Goal: Task Accomplishment & Management: Complete application form

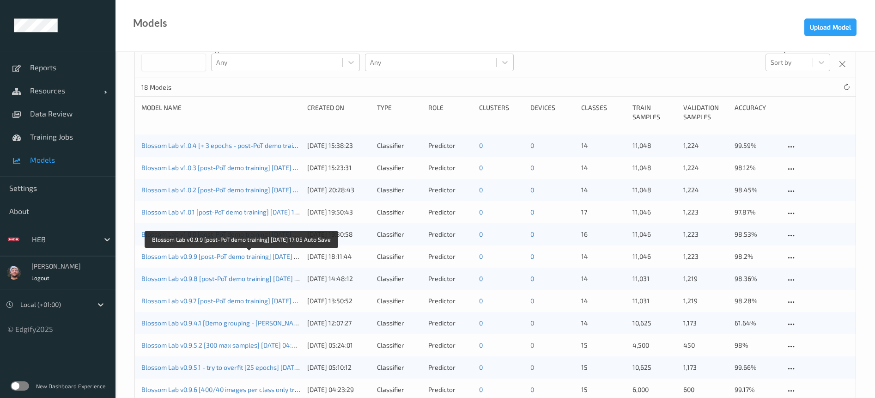
scroll to position [137, 0]
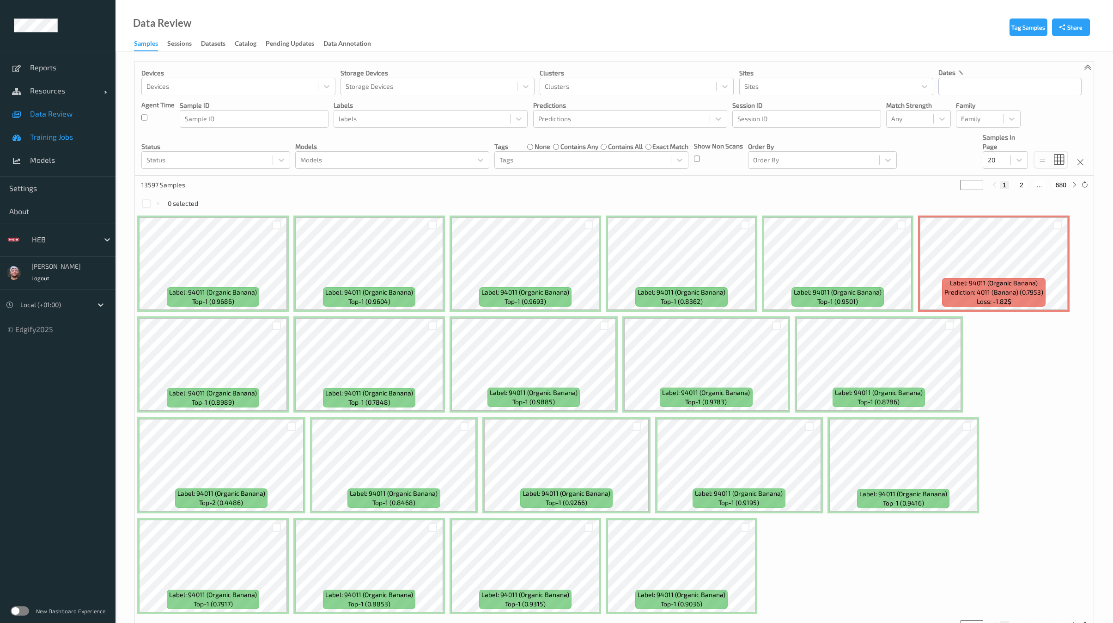
click at [57, 147] on link "Training Jobs" at bounding box center [58, 136] width 116 height 23
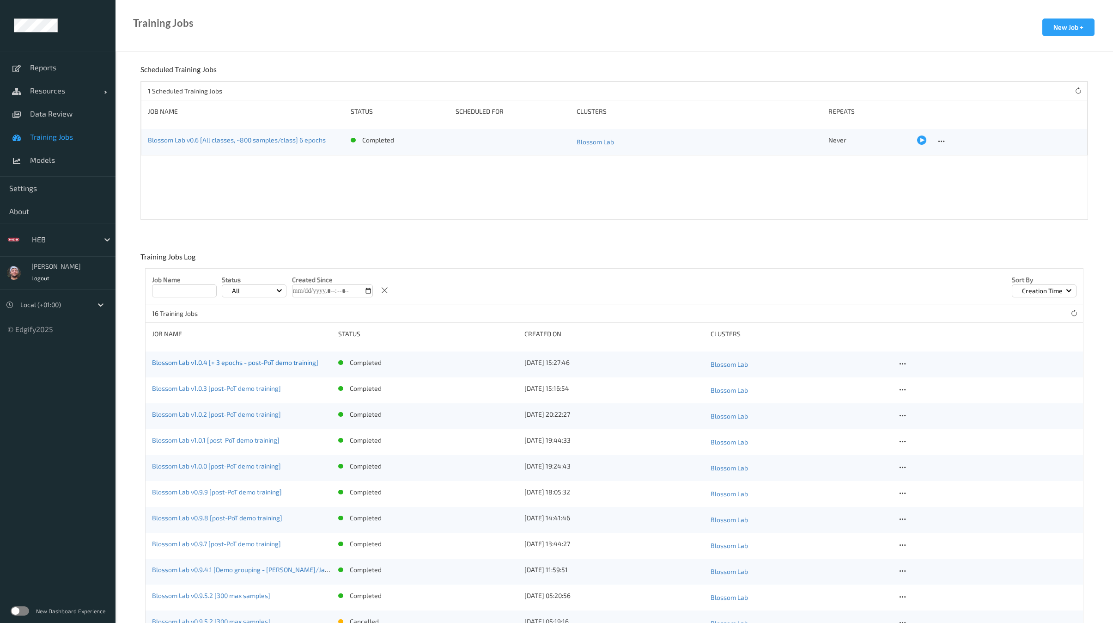
click at [248, 363] on link "Blossom Lab v1.0.4 [+ 3 epochs - post-PoT demo training]" at bounding box center [235, 362] width 166 height 8
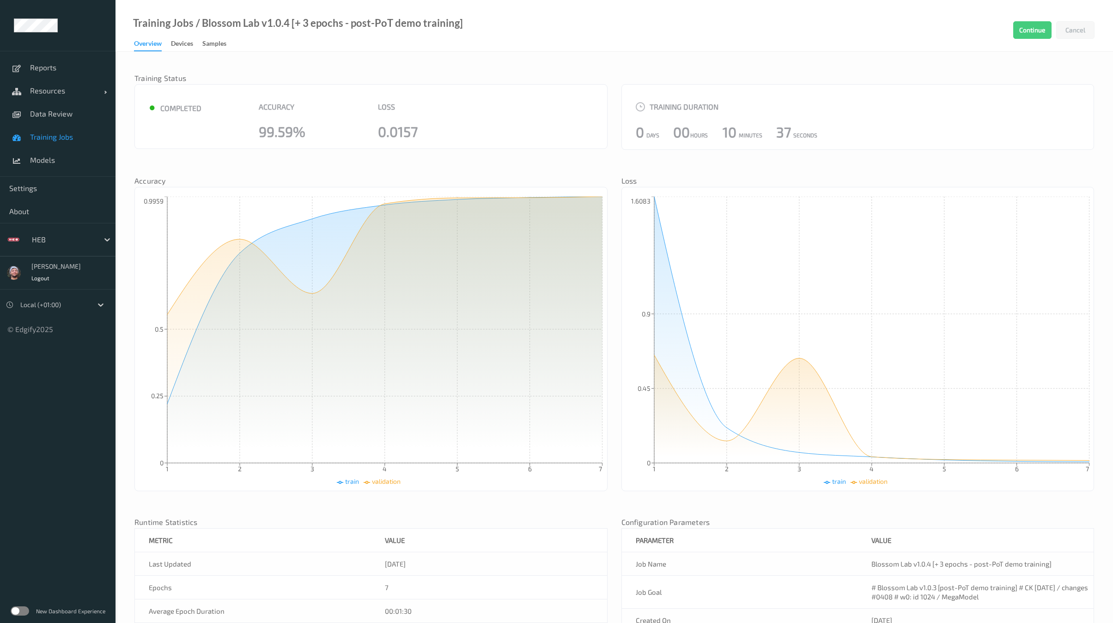
click at [73, 134] on span "Training Jobs" at bounding box center [68, 136] width 76 height 9
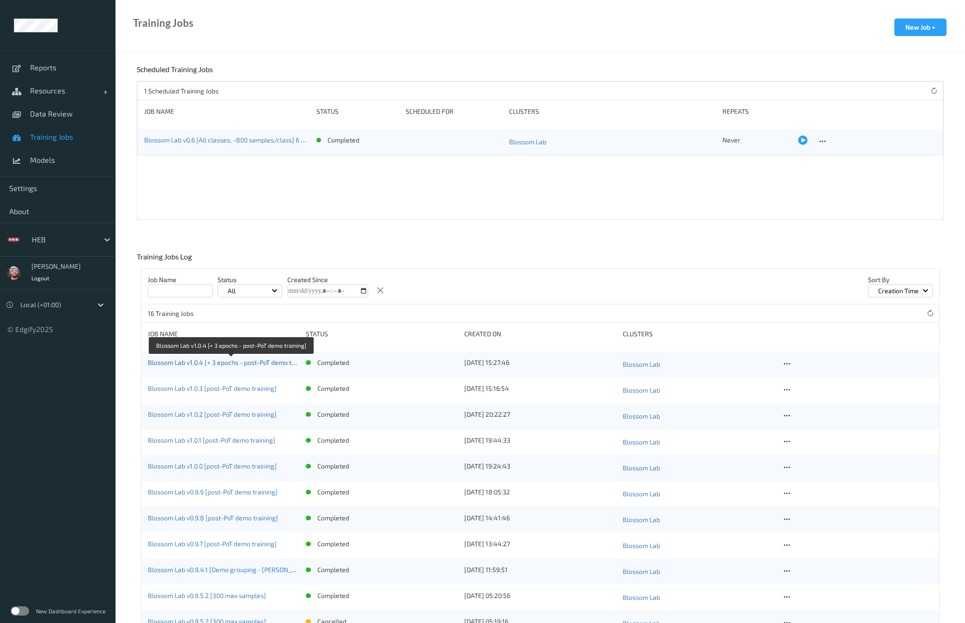
click at [191, 363] on link "Blossom Lab v1.0.4 [+ 3 epochs - post-PoT demo training]" at bounding box center [231, 362] width 166 height 8
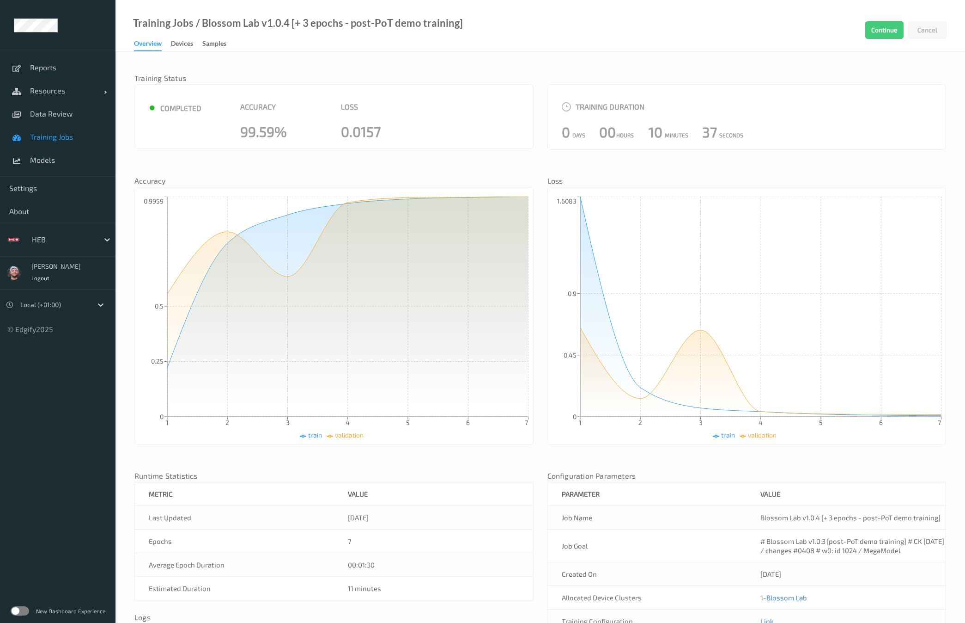
click at [55, 140] on span "Training Jobs" at bounding box center [68, 136] width 76 height 9
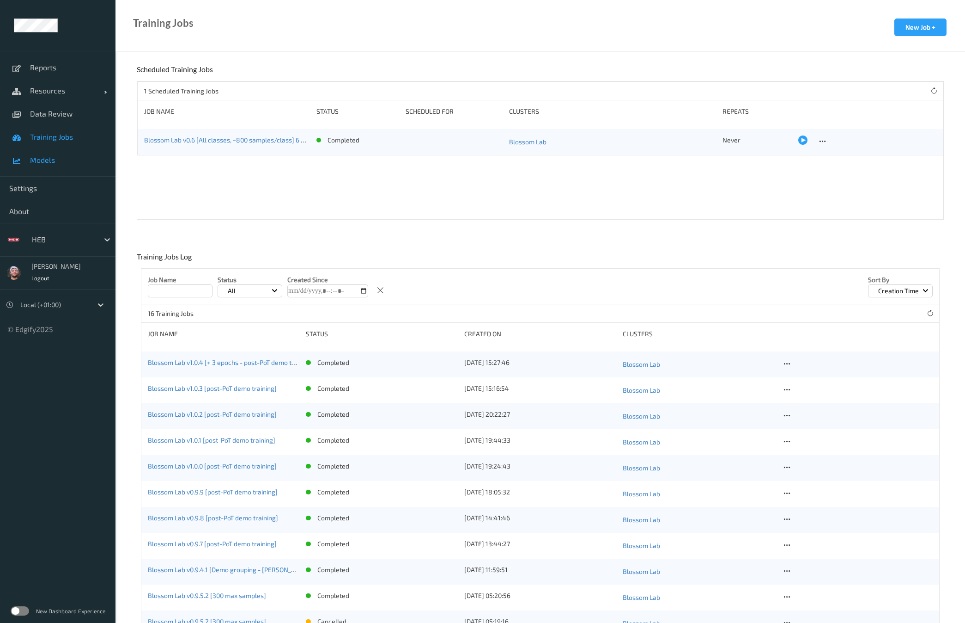
click at [76, 155] on span "Models" at bounding box center [68, 159] width 76 height 9
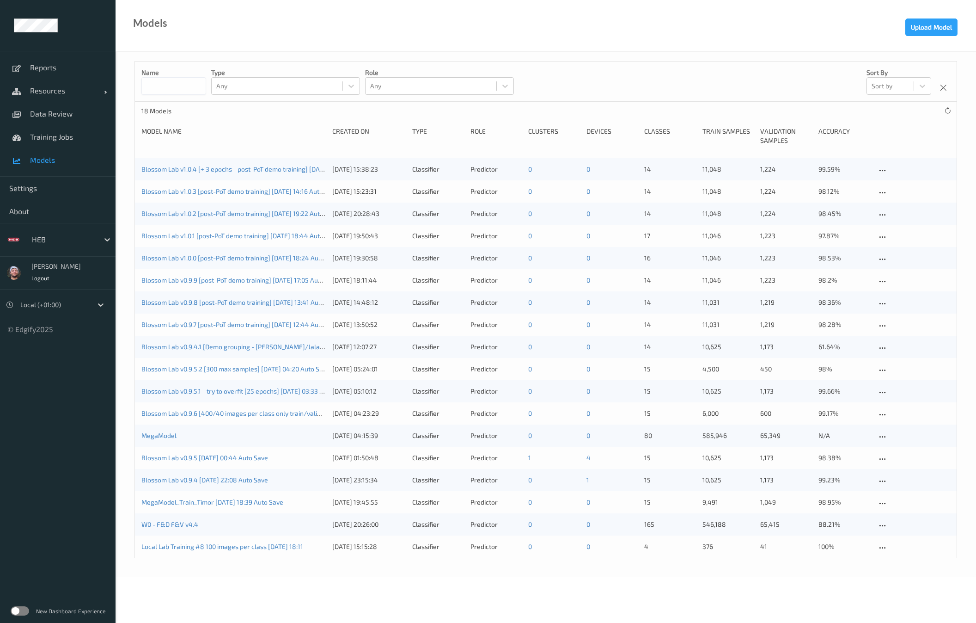
copy link "Blossom Lab v0.9.5 [DATE] 00:44 Auto Save"
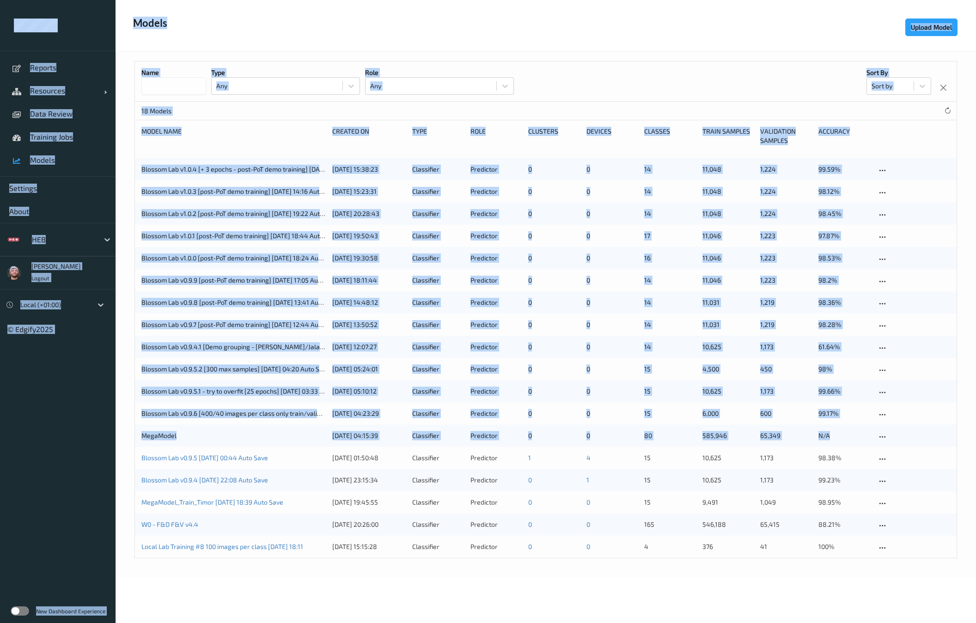
drag, startPoint x: 134, startPoint y: 459, endPoint x: -56, endPoint y: 421, distance: 194.1
click at [0, 421] on html "Reports Resources Devices Clusters Sites Data Review Training Jobs Models Setti…" at bounding box center [488, 311] width 976 height 623
click at [71, 100] on link "Resources" at bounding box center [58, 90] width 116 height 23
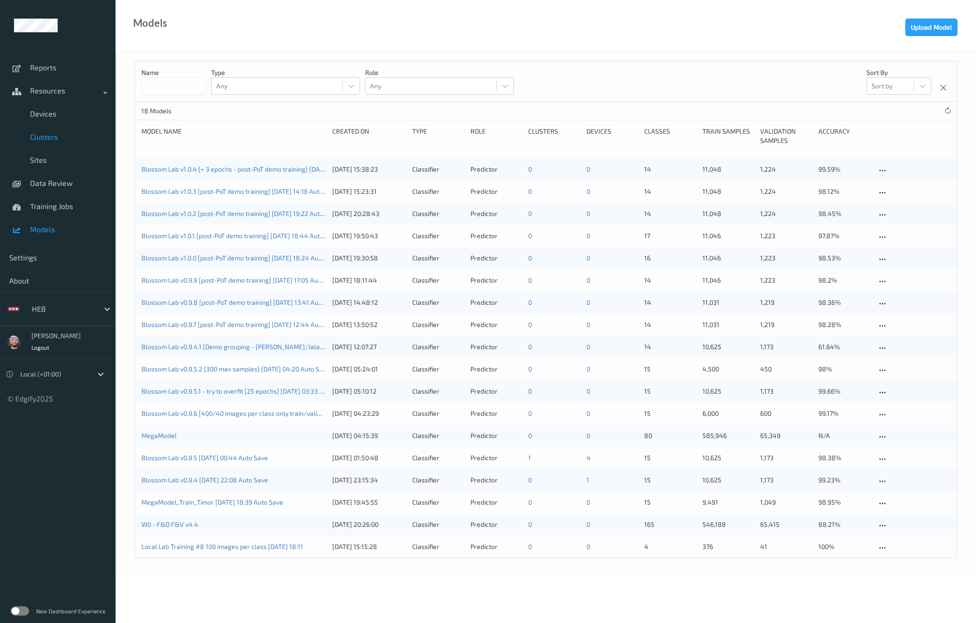
click at [71, 125] on link "Clusters" at bounding box center [58, 136] width 116 height 23
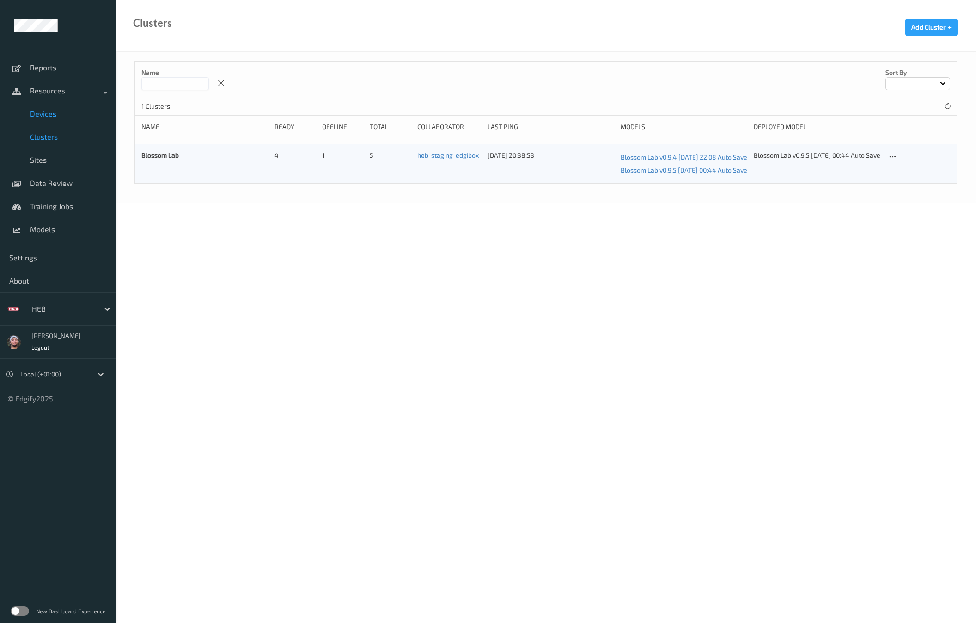
click at [67, 116] on span "Devices" at bounding box center [68, 113] width 76 height 9
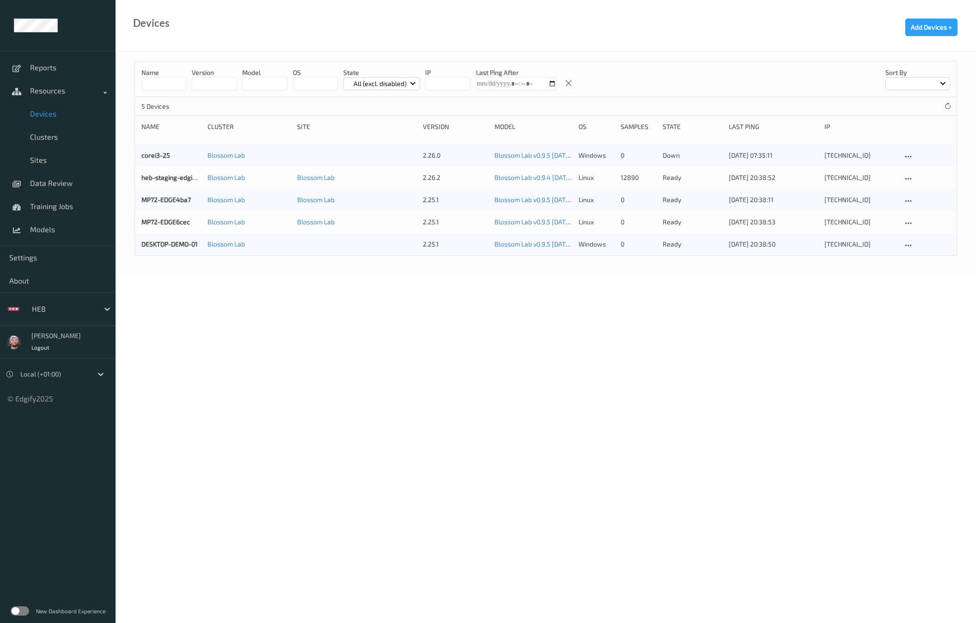
click at [161, 86] on input at bounding box center [163, 83] width 45 height 13
click at [48, 178] on span "Data Review" at bounding box center [68, 182] width 76 height 9
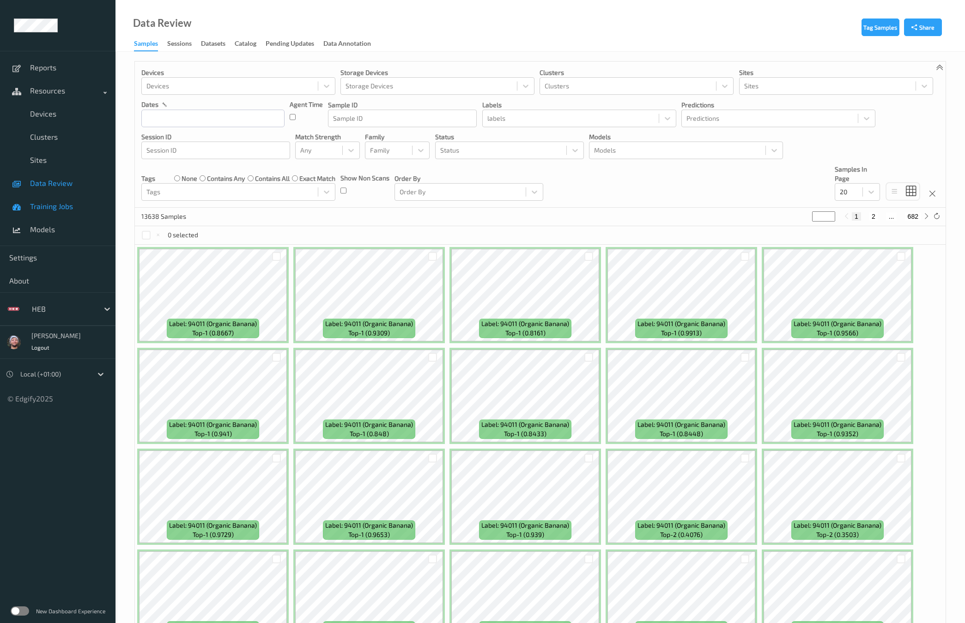
click at [61, 206] on span "Training Jobs" at bounding box center [68, 205] width 76 height 9
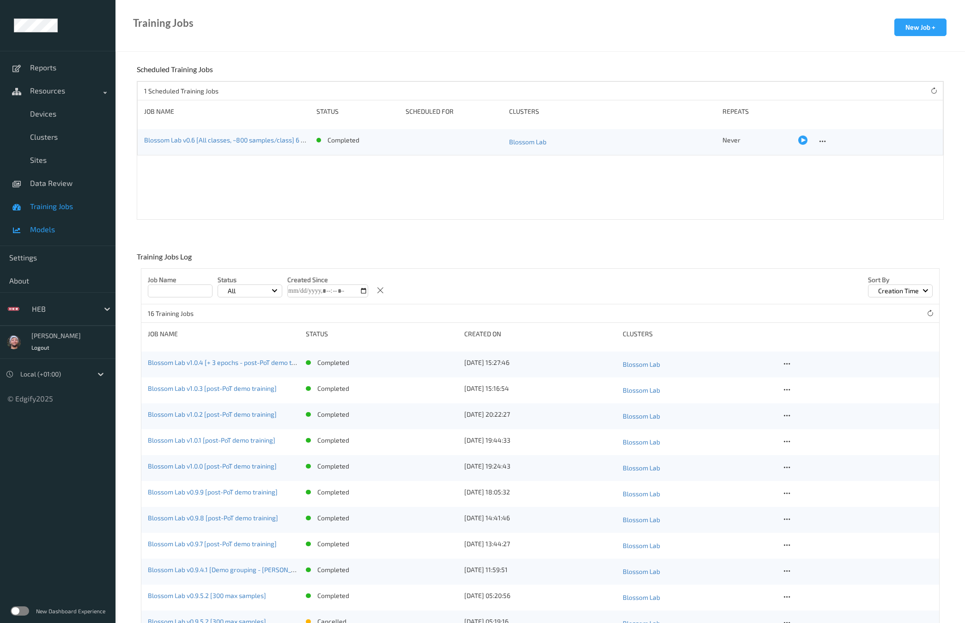
click at [59, 226] on span "Models" at bounding box center [68, 229] width 76 height 9
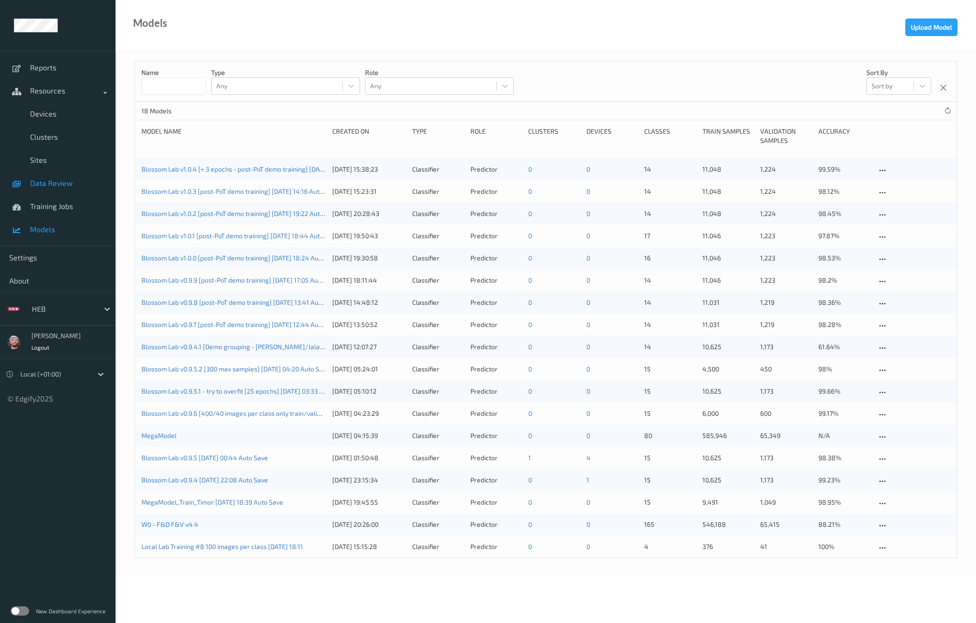
click at [71, 192] on link "Data Review" at bounding box center [58, 182] width 116 height 23
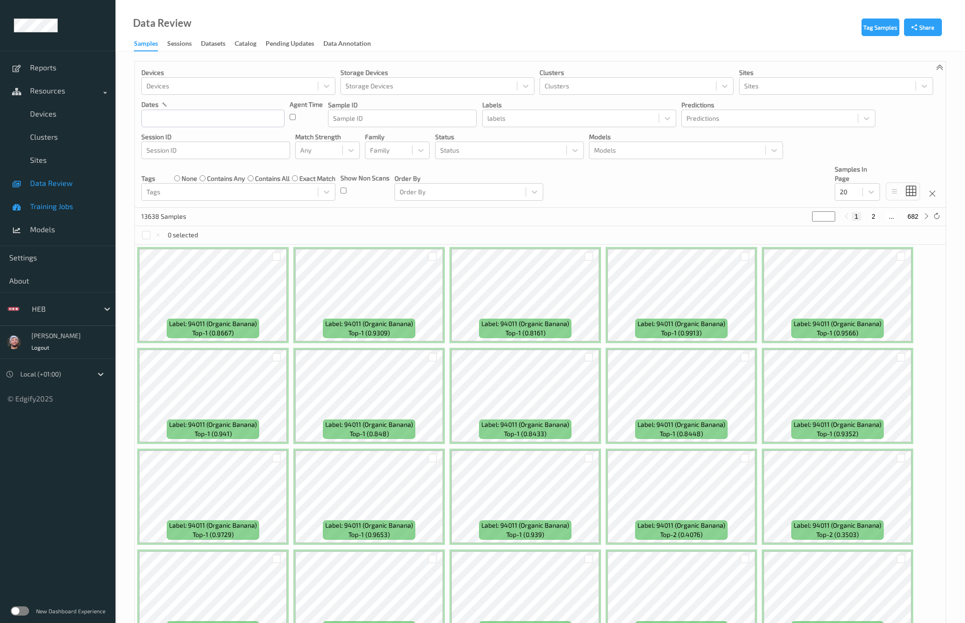
click at [67, 200] on link "Training Jobs" at bounding box center [58, 206] width 116 height 23
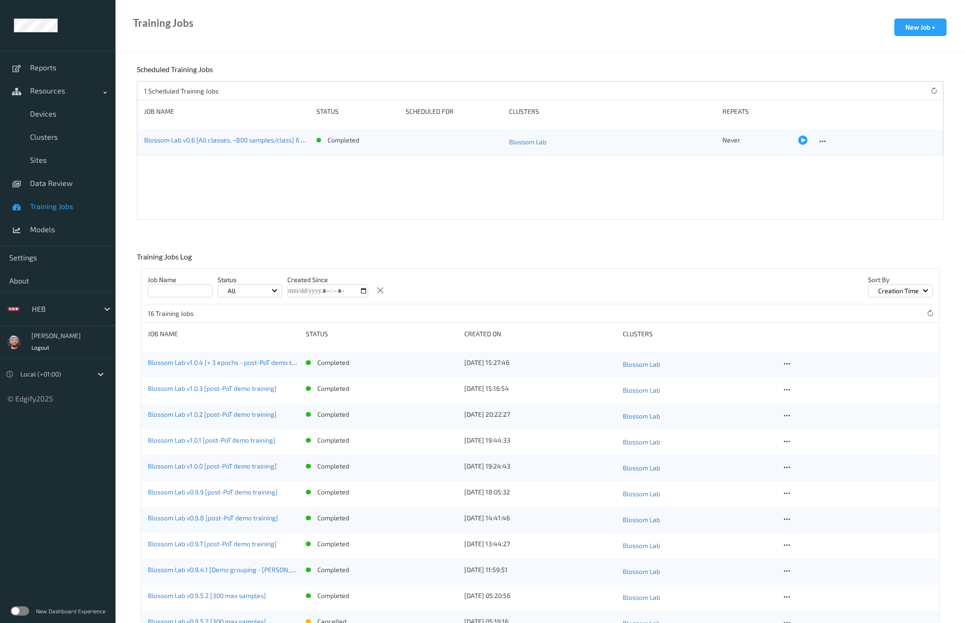
click at [177, 296] on input at bounding box center [180, 290] width 65 height 13
paste input "**********"
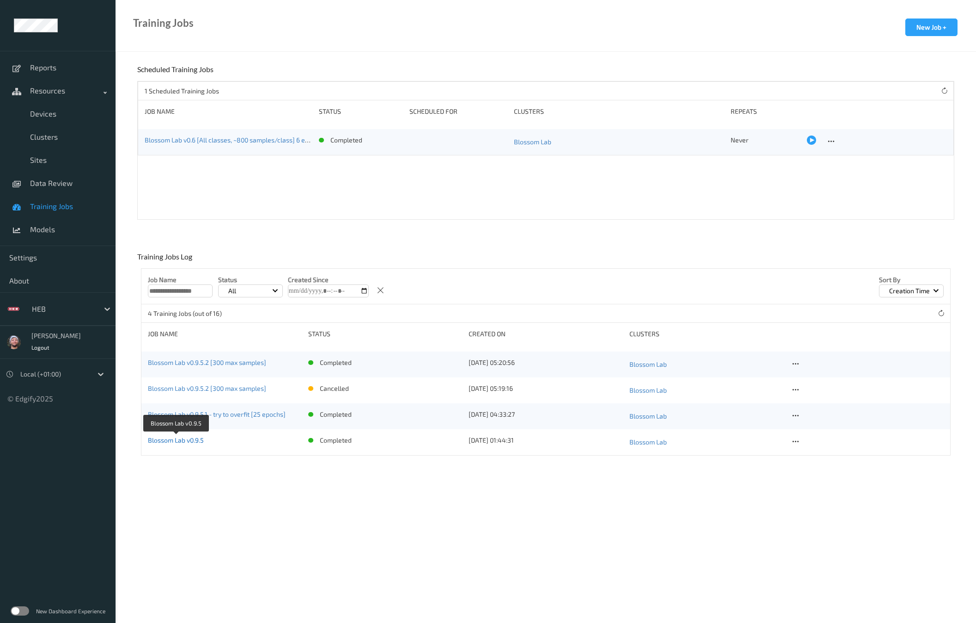
type input "**********"
click at [793, 440] on icon at bounding box center [796, 441] width 8 height 8
click at [813, 466] on link "Copy Job" at bounding box center [817, 474] width 55 height 17
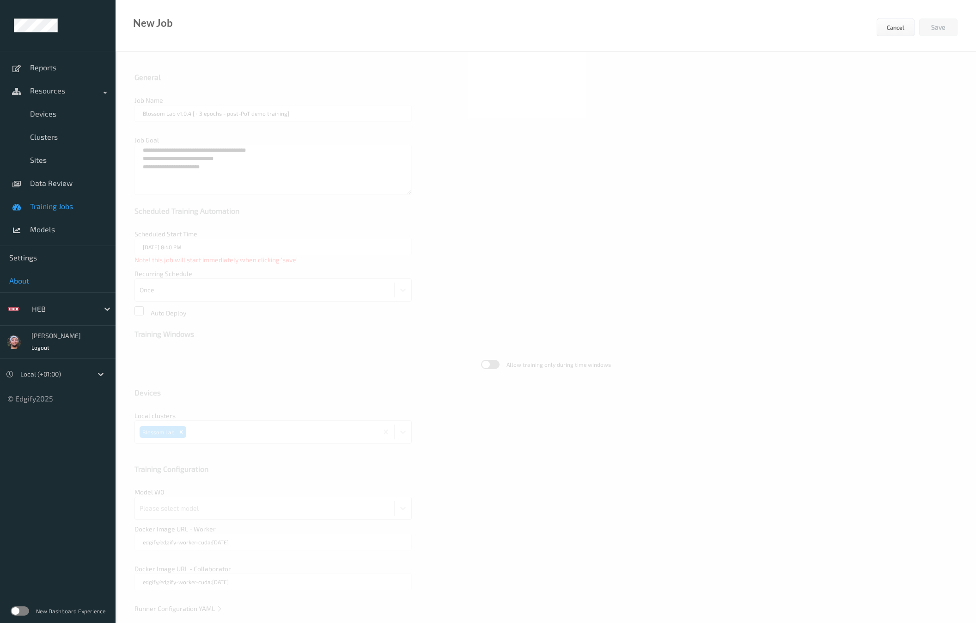
type input "Blossom Lab v0.9.5"
type textarea "**********"
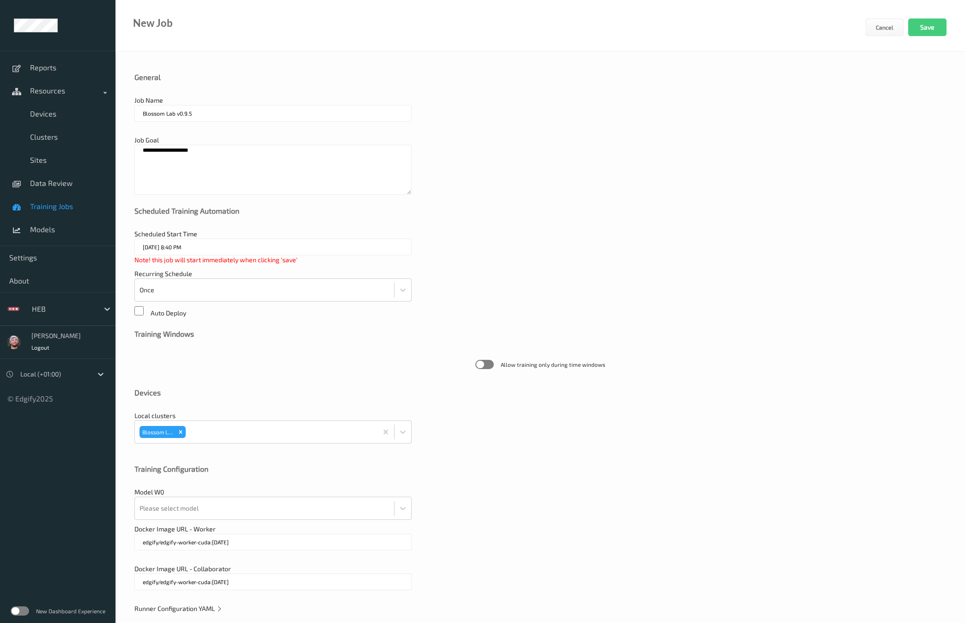
click at [281, 112] on input "Blossom Lab v0.9.5" at bounding box center [272, 113] width 277 height 17
click at [287, 114] on input "Blossom Lab v0.9.5" at bounding box center [272, 113] width 277 height 17
type input "HEB Cypress demo v1"
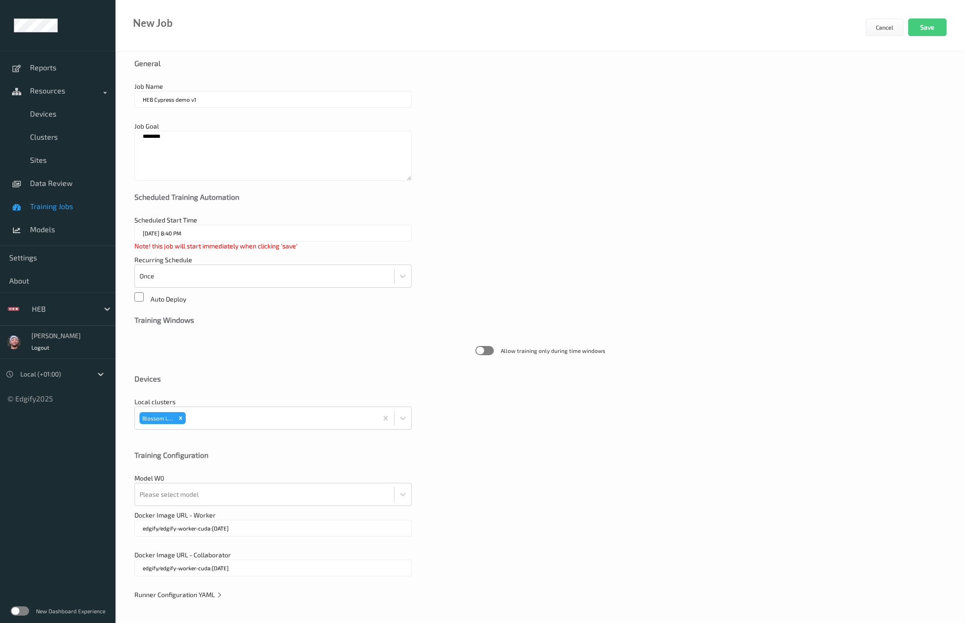
click at [254, 136] on textarea "********" at bounding box center [272, 156] width 277 height 50
type textarea "**********"
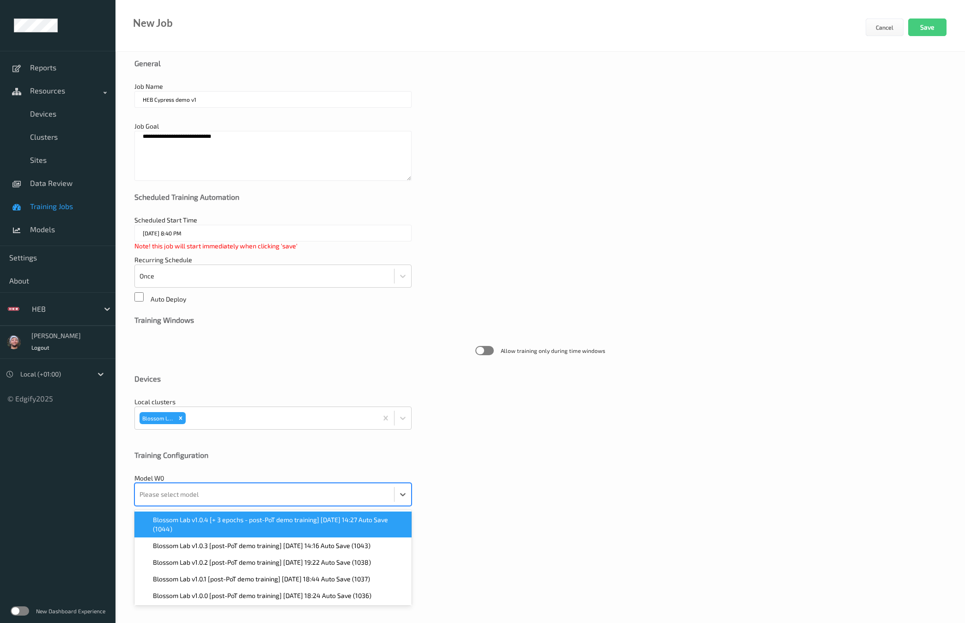
click at [207, 501] on div at bounding box center [265, 494] width 250 height 18
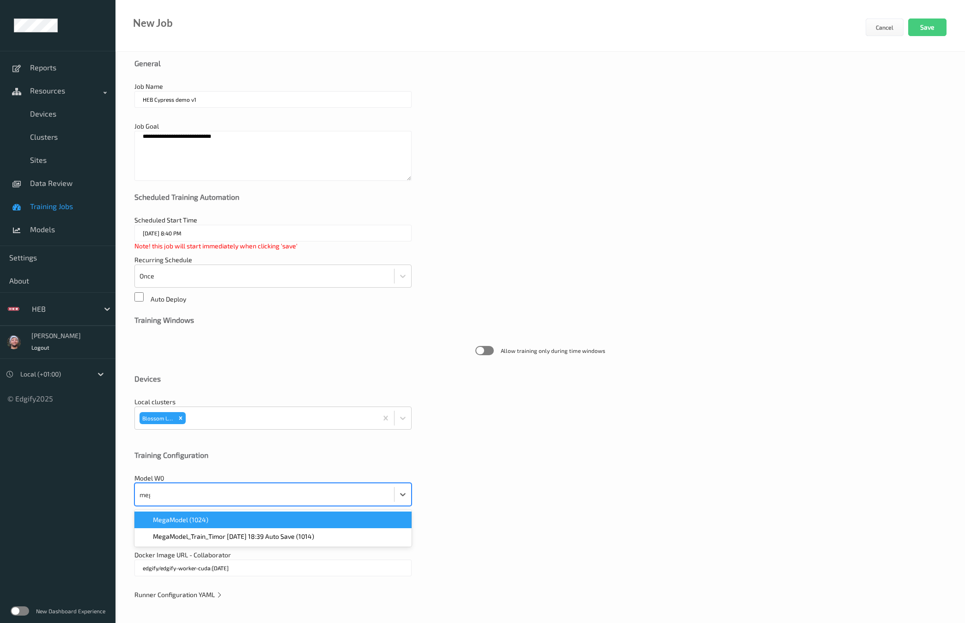
type input "mega"
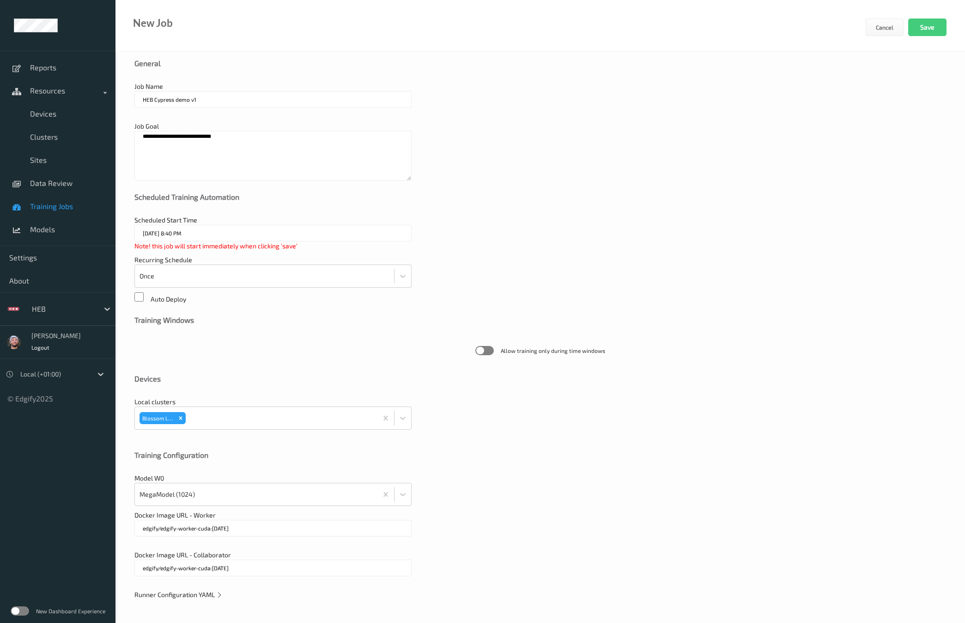
click at [193, 598] on div "Runner Configuration YAML" at bounding box center [540, 594] width 812 height 9
click at [205, 594] on span "Runner Configuration YAML" at bounding box center [178, 594] width 88 height 8
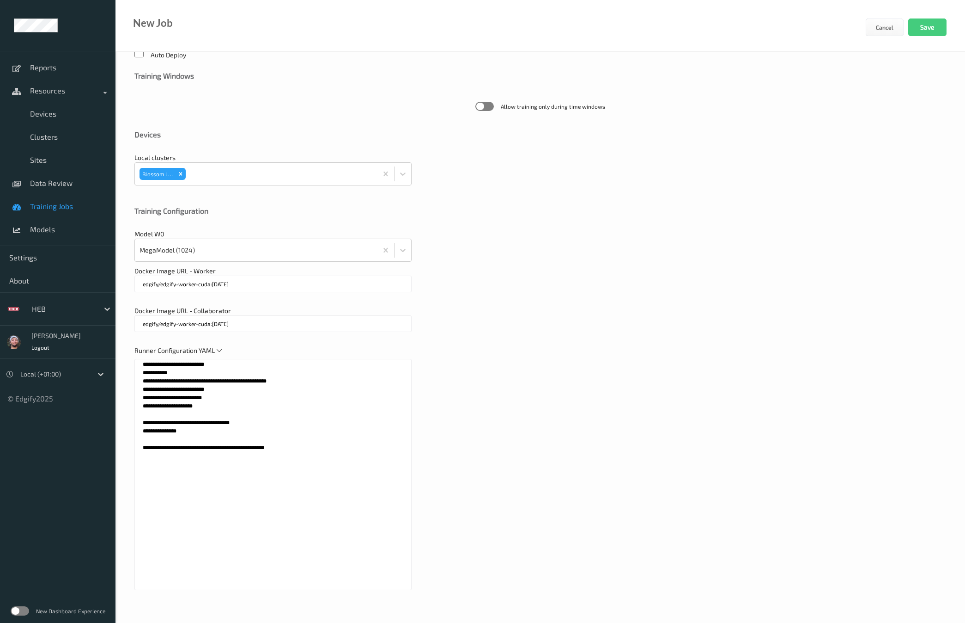
click at [266, 516] on textarea "**********" at bounding box center [272, 474] width 277 height 231
paste textarea "**********"
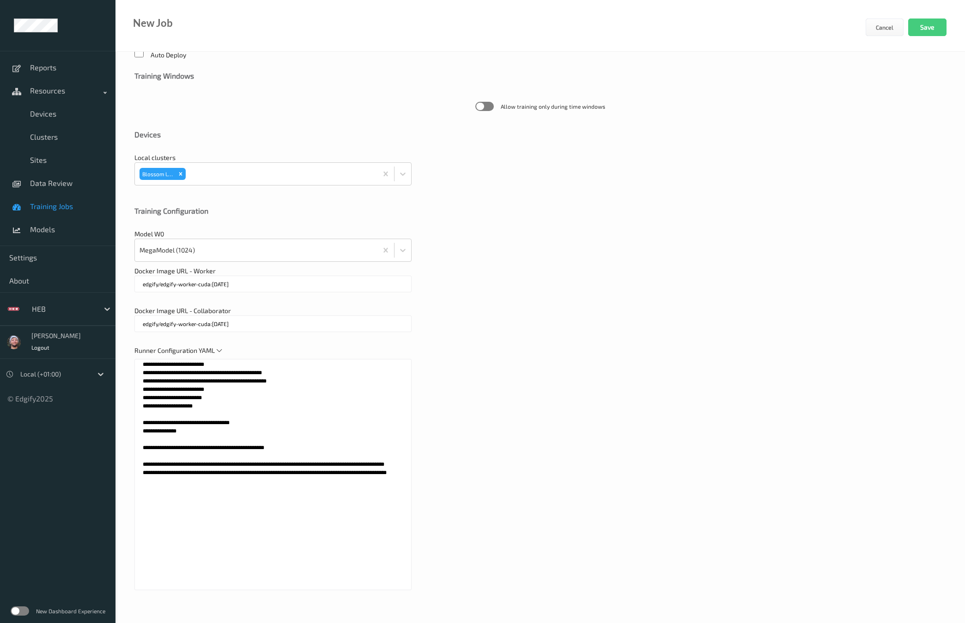
type textarea "**********"
click at [521, 447] on div "**********" at bounding box center [540, 472] width 812 height 253
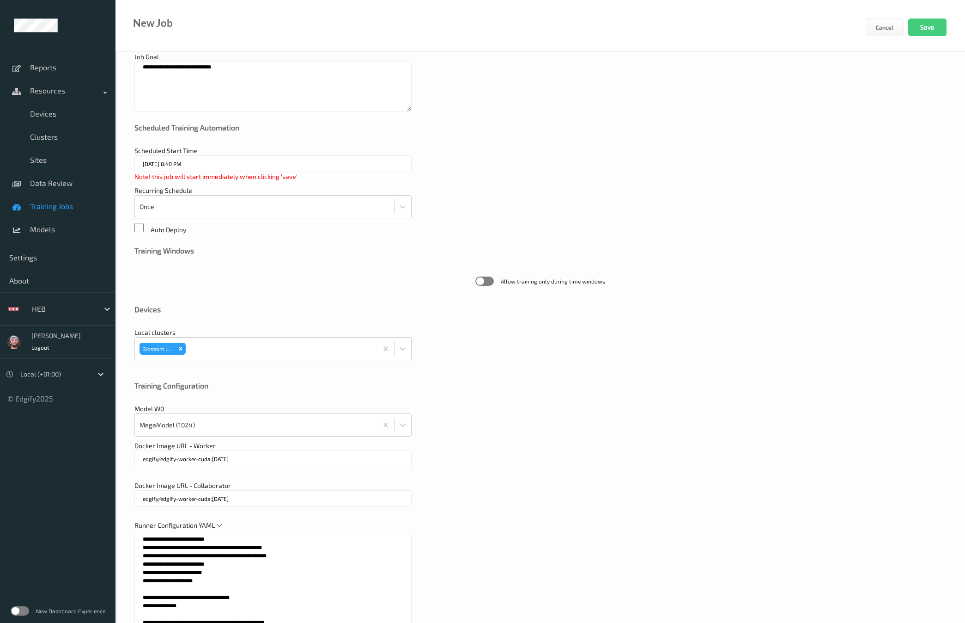
scroll to position [0, 0]
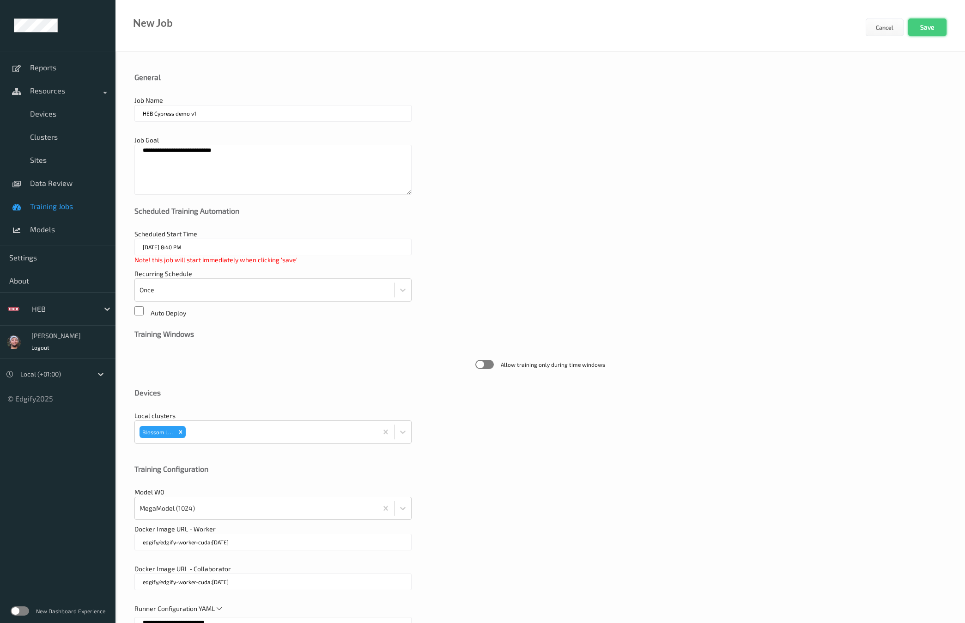
click at [866, 31] on button "Save" at bounding box center [928, 27] width 38 height 18
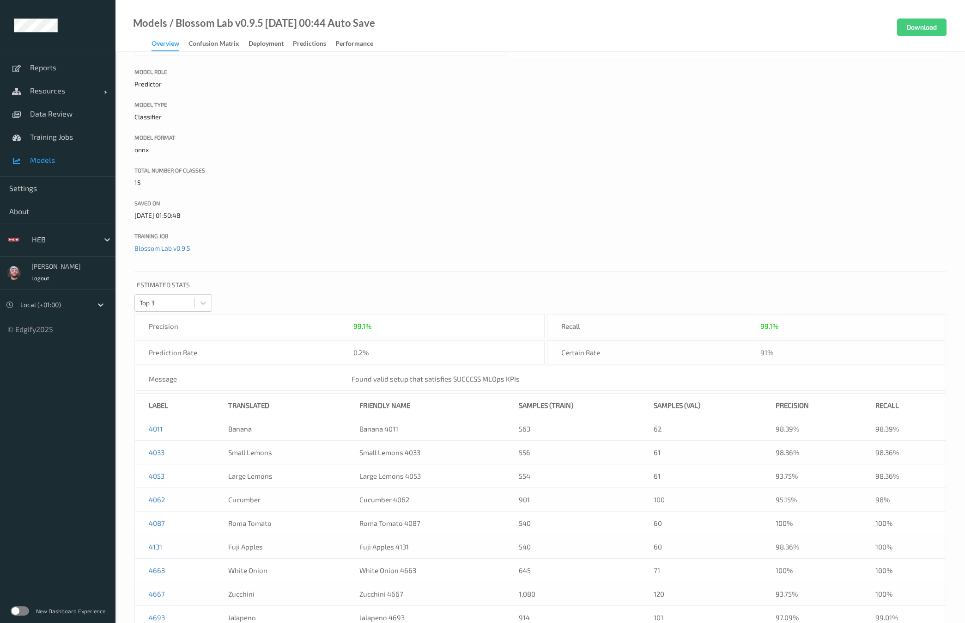
scroll to position [281, 0]
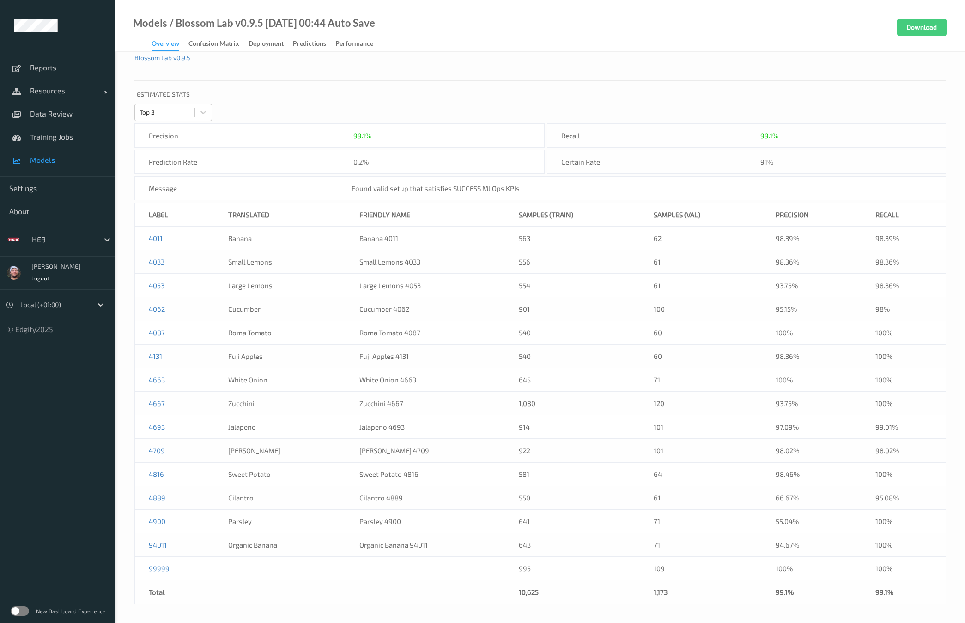
click at [291, 94] on p "Estimated Stats" at bounding box center [540, 95] width 812 height 16
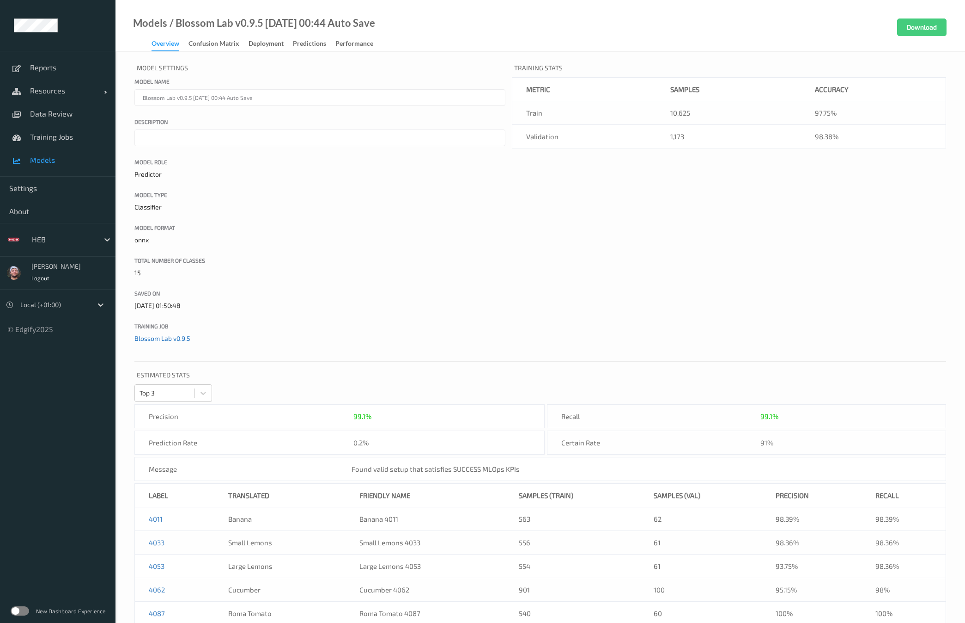
click at [172, 339] on link "Blossom Lab v0.9.5" at bounding box center [162, 338] width 56 height 8
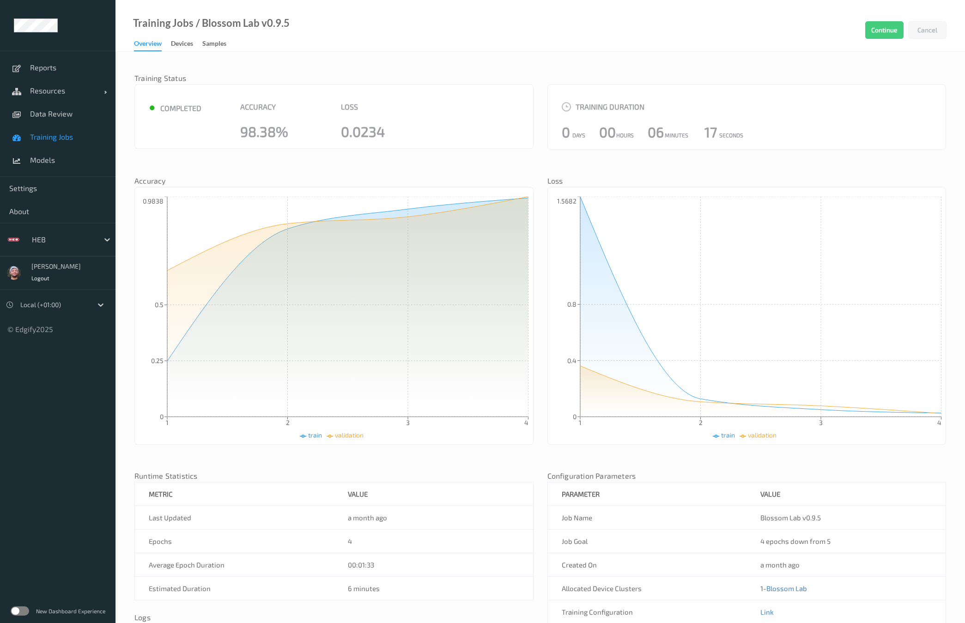
click at [203, 141] on div "● completed Accuracy 98.38% Loss 0.0234" at bounding box center [333, 116] width 399 height 65
click at [93, 134] on span "Training Jobs" at bounding box center [68, 136] width 76 height 9
